Goal: Book appointment/travel/reservation

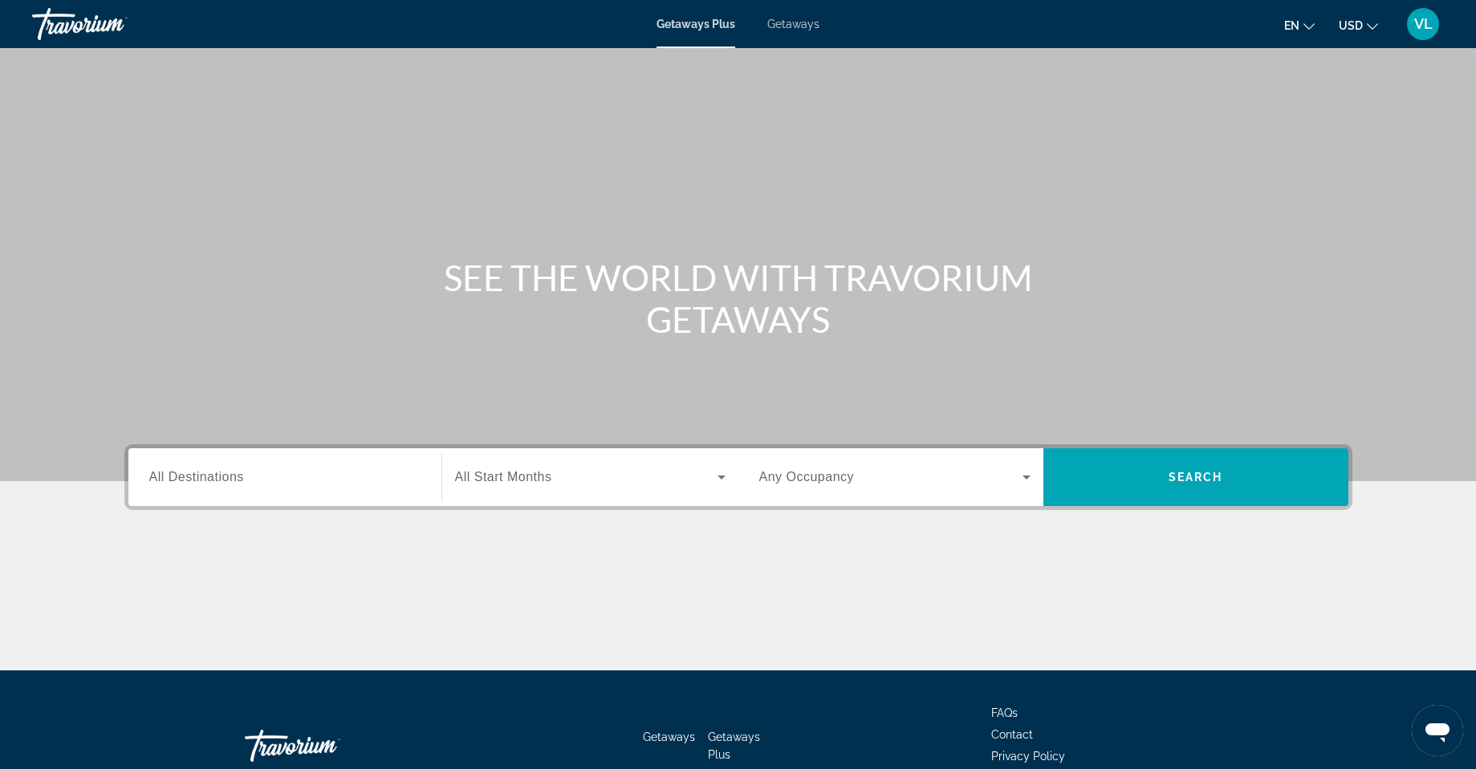
click at [680, 23] on span "Getaways Plus" at bounding box center [695, 24] width 79 height 13
click at [395, 473] on input "Destination All Destinations" at bounding box center [284, 478] width 271 height 19
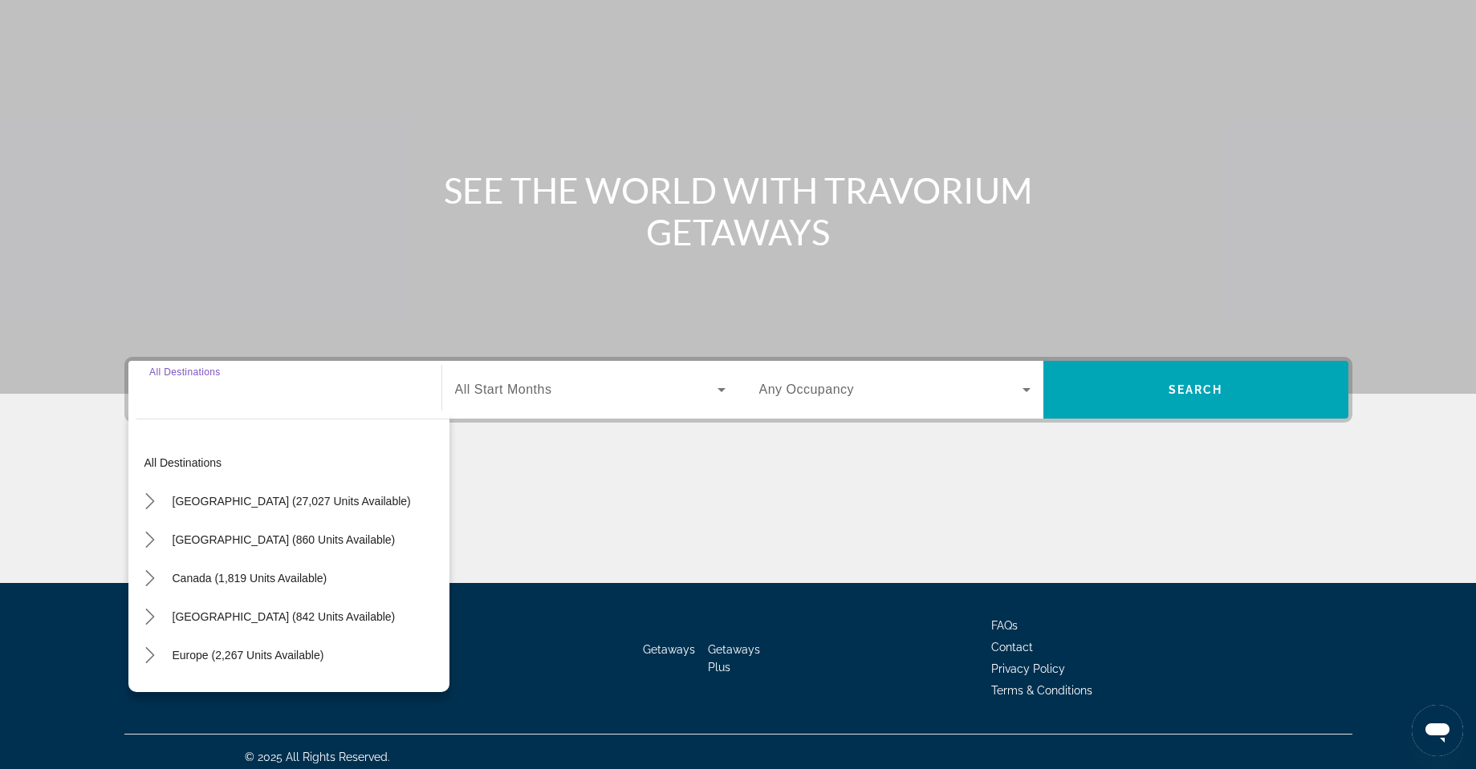
scroll to position [98, 0]
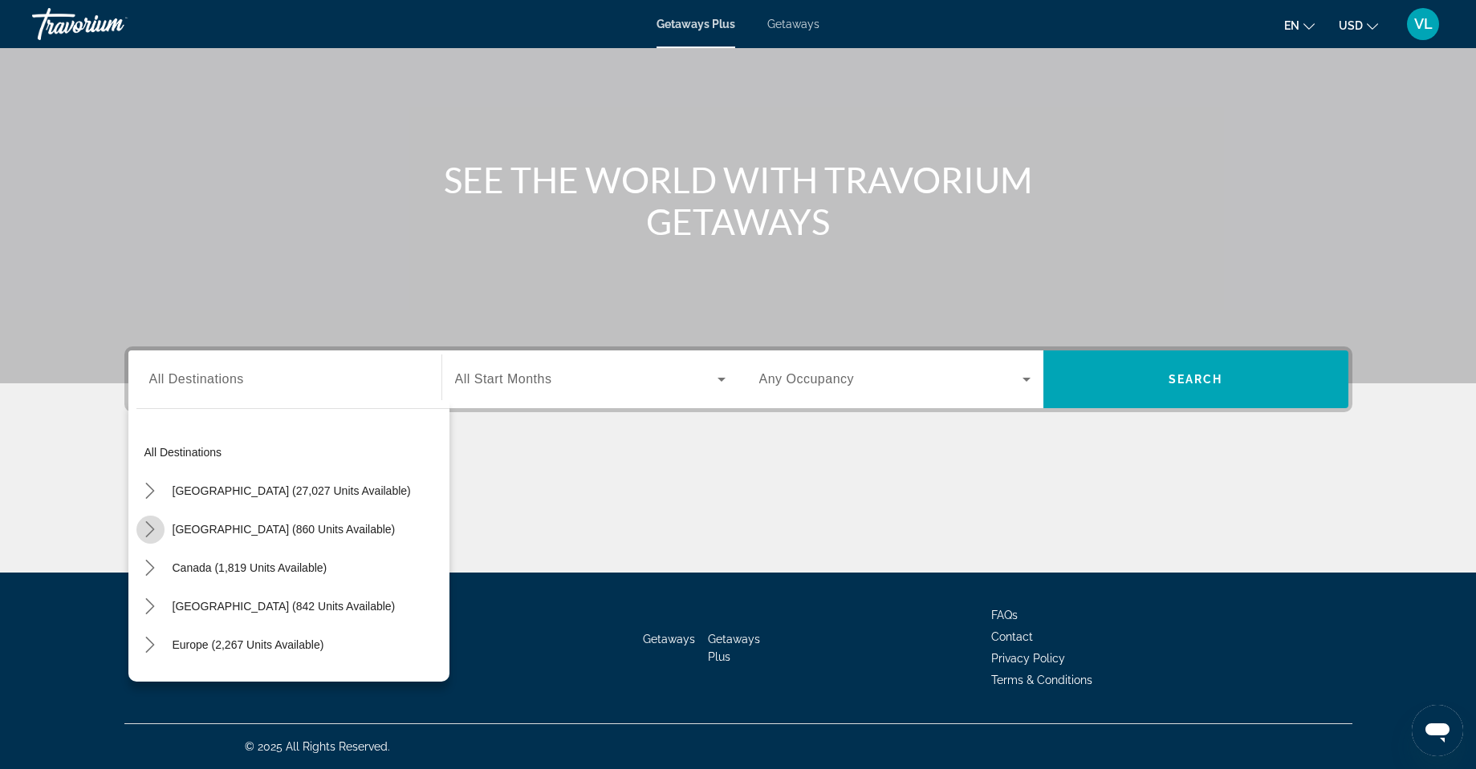
click at [152, 528] on icon "Toggle Mexico (860 units available) submenu" at bounding box center [150, 530] width 9 height 16
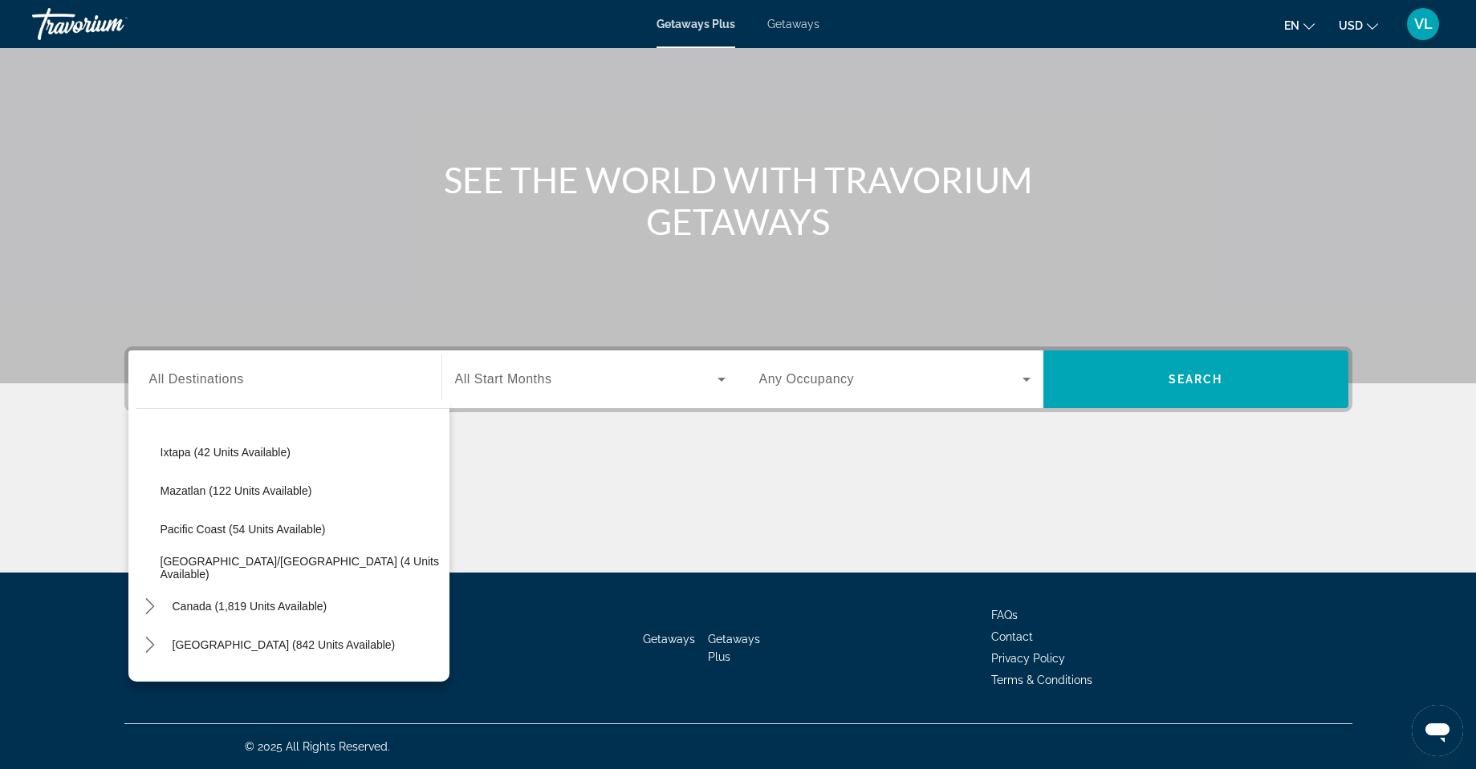
scroll to position [326, 0]
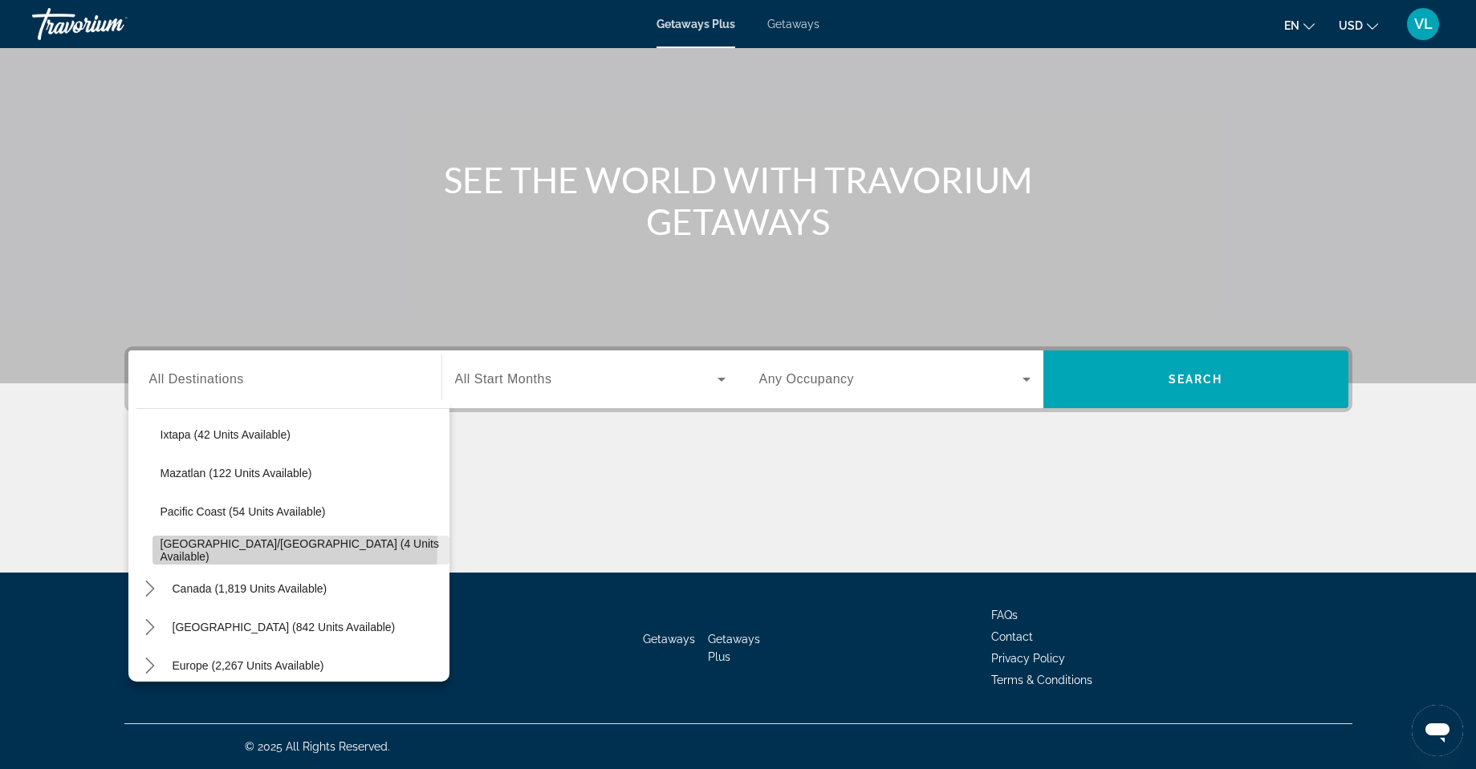
click at [217, 549] on span "[GEOGRAPHIC_DATA]/[GEOGRAPHIC_DATA] (4 units available)" at bounding box center [300, 551] width 281 height 26
type input "**********"
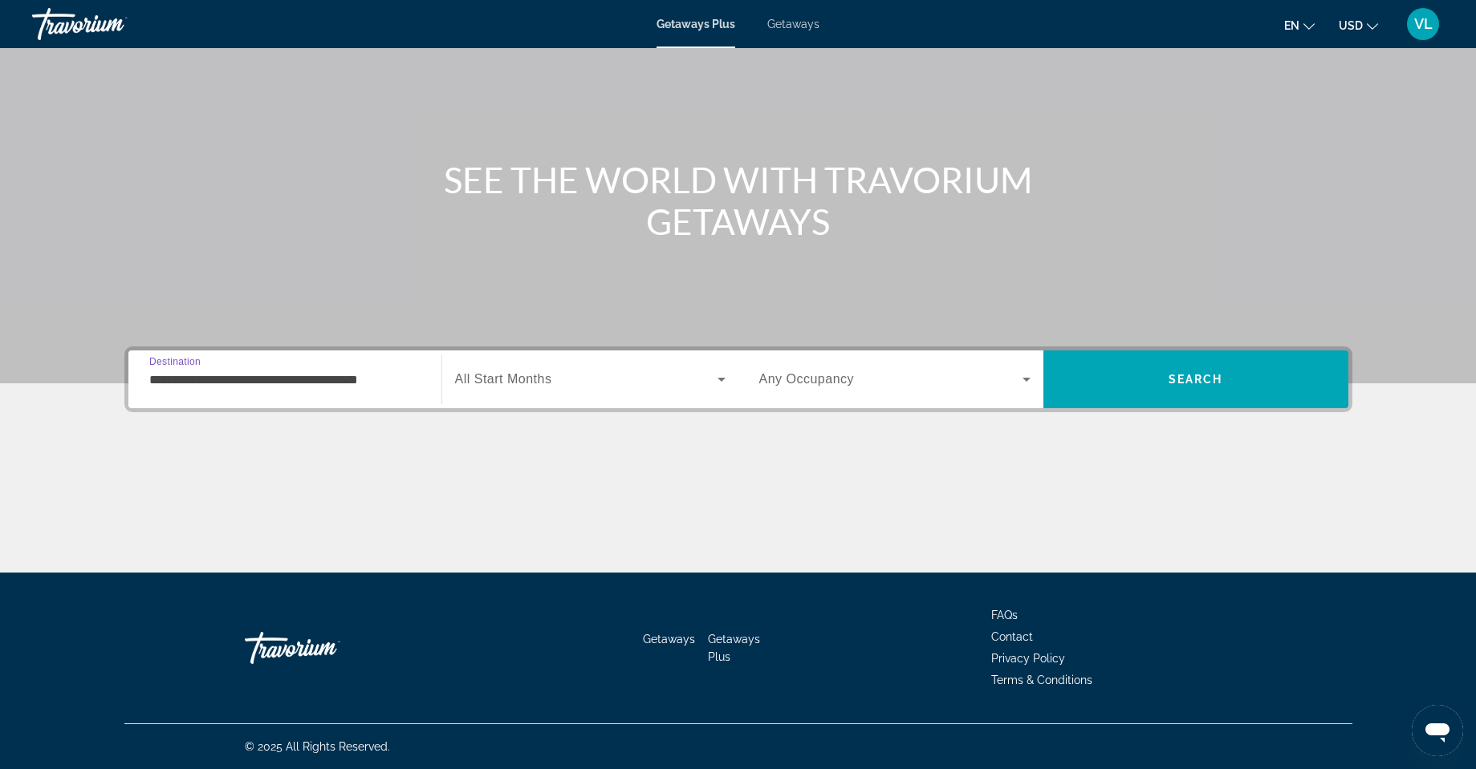
click at [721, 378] on icon "Search widget" at bounding box center [721, 380] width 8 height 4
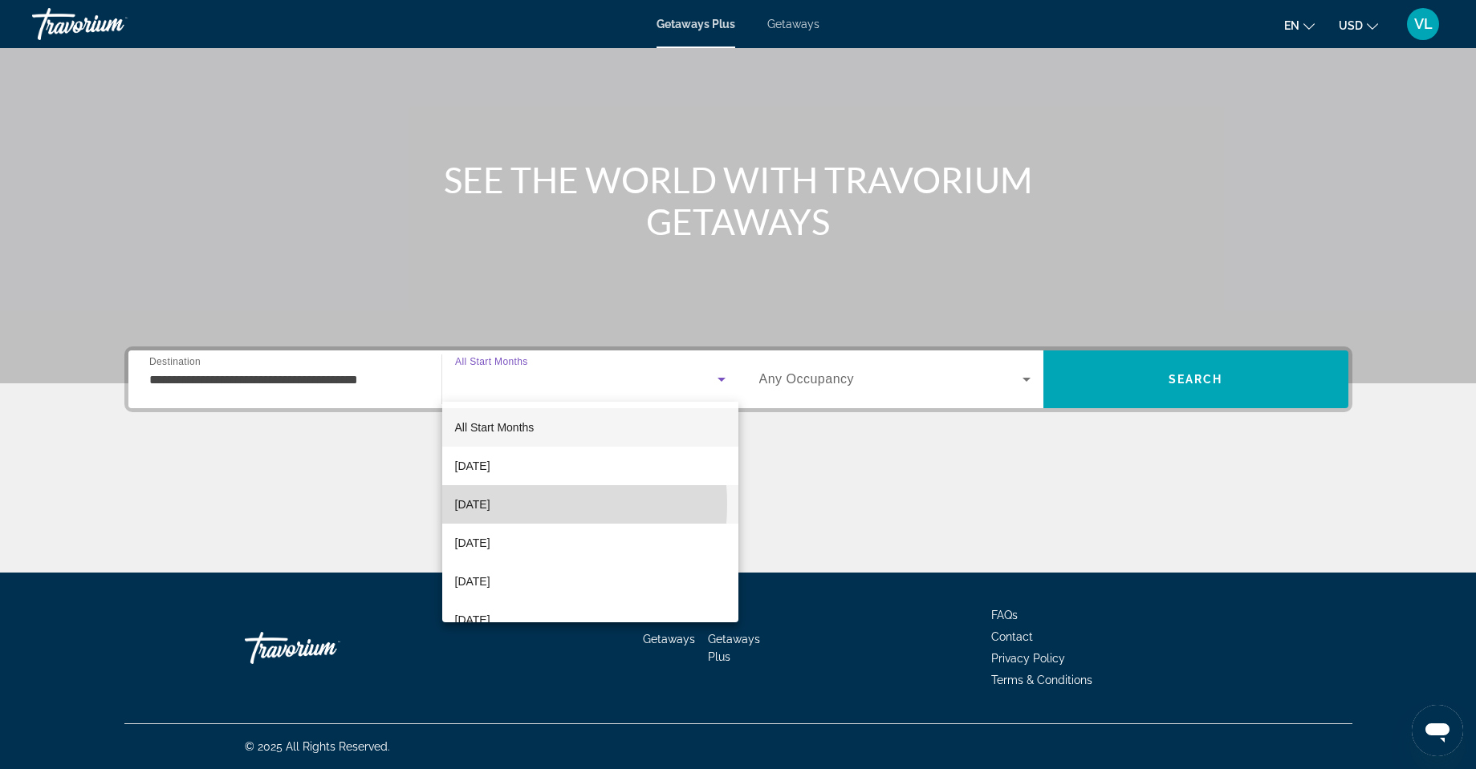
click at [490, 505] on span "[DATE]" at bounding box center [472, 504] width 35 height 19
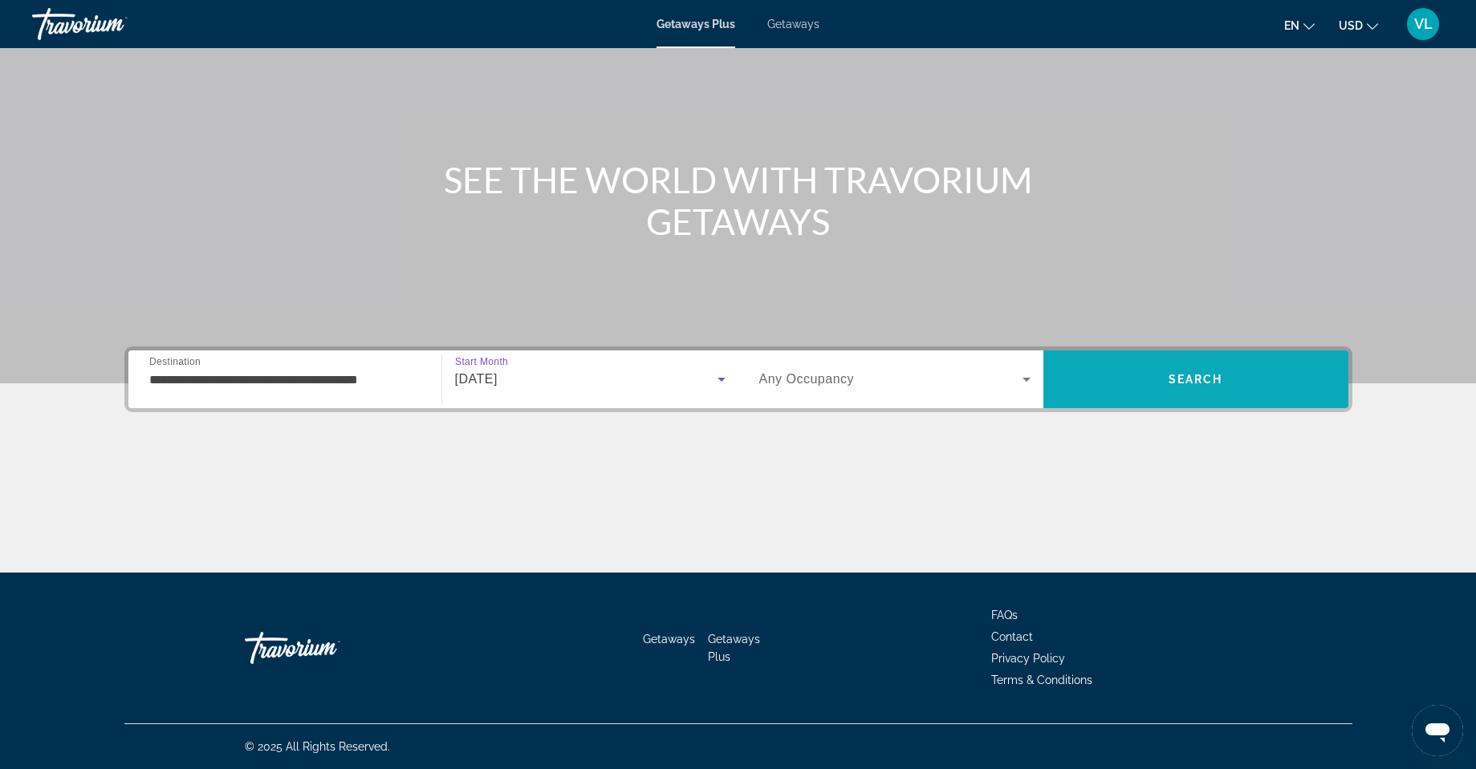
click at [1200, 376] on span "Search" at bounding box center [1195, 379] width 55 height 13
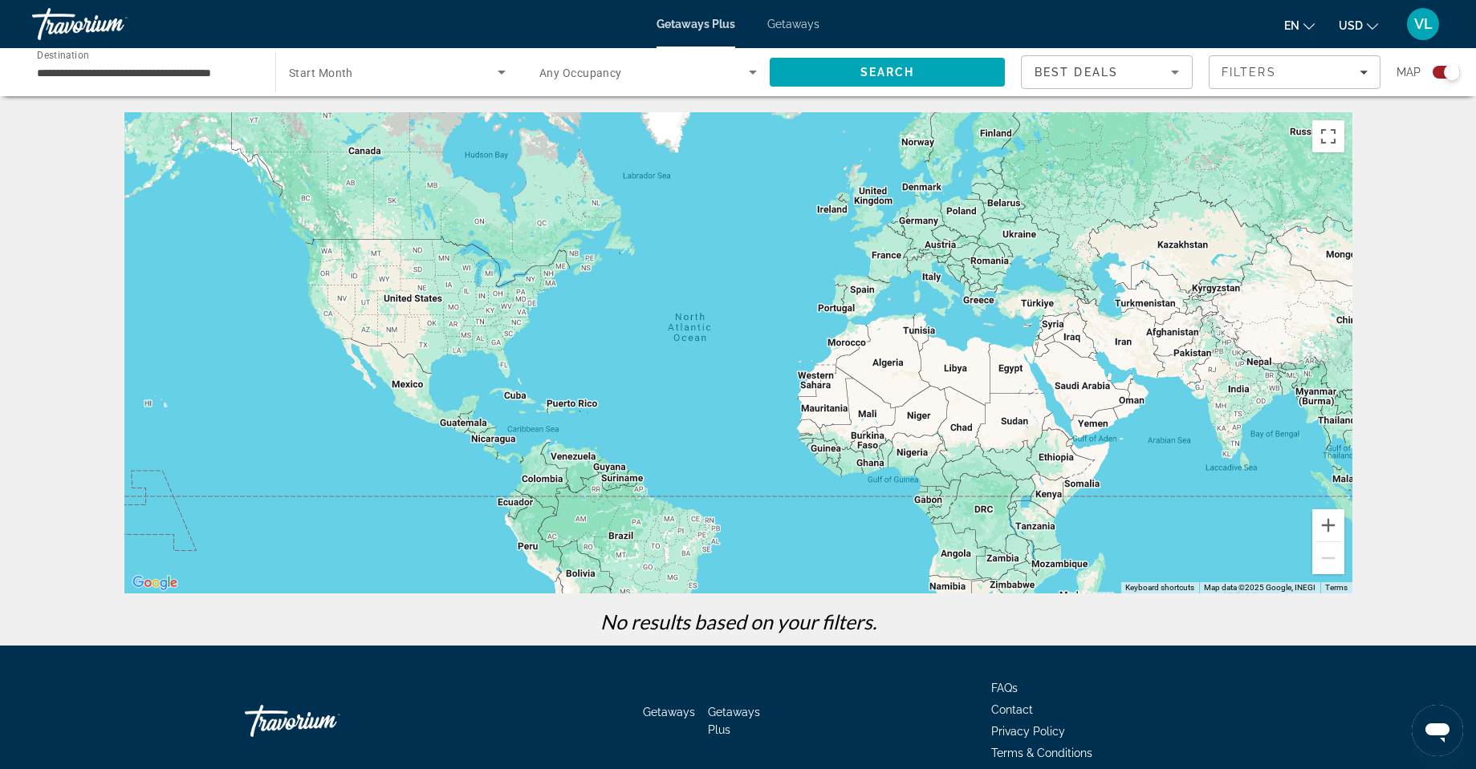
click at [793, 22] on span "Getaways" at bounding box center [793, 24] width 52 height 13
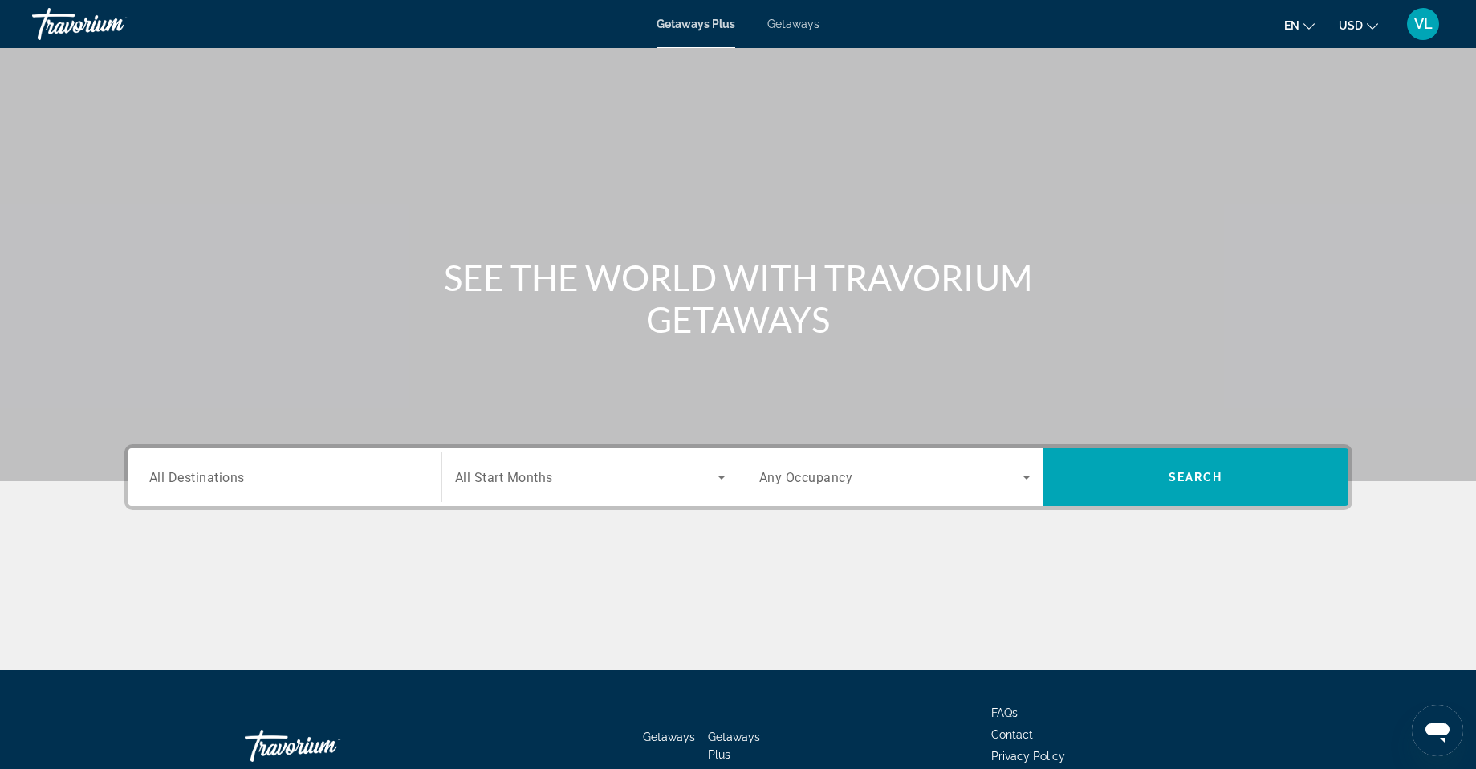
click at [683, 22] on span "Getaways Plus" at bounding box center [695, 24] width 79 height 13
